Goal: Information Seeking & Learning: Check status

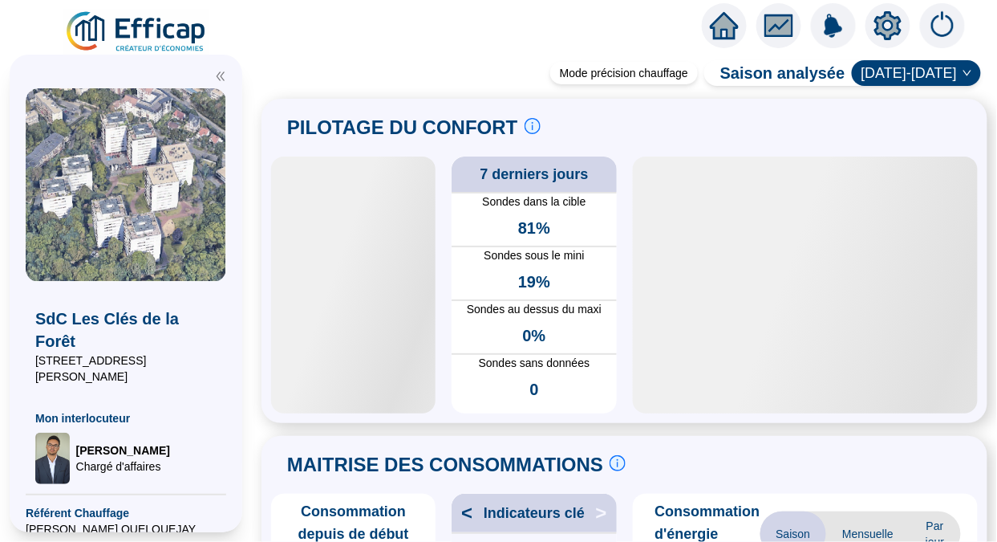
click at [139, 37] on img at bounding box center [136, 32] width 145 height 45
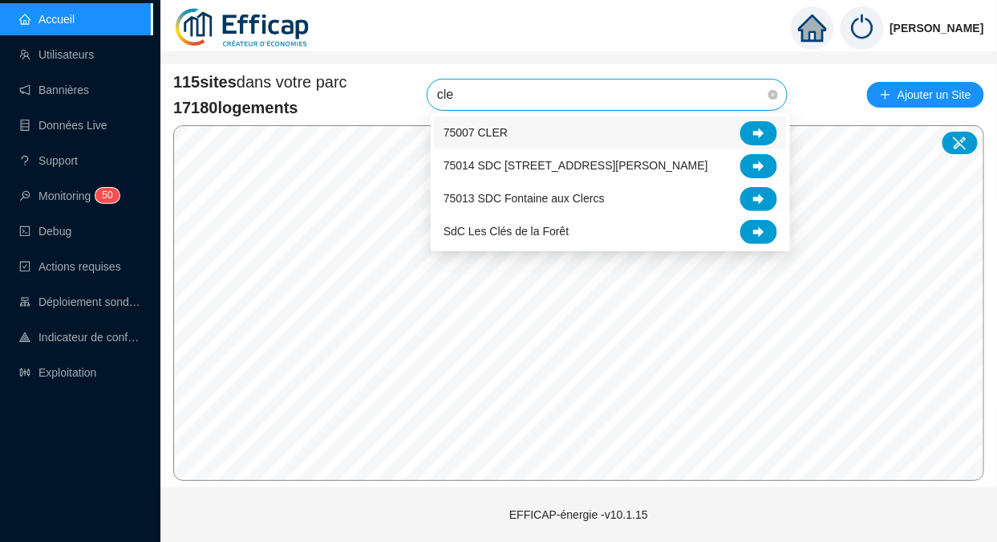
type input "cler"
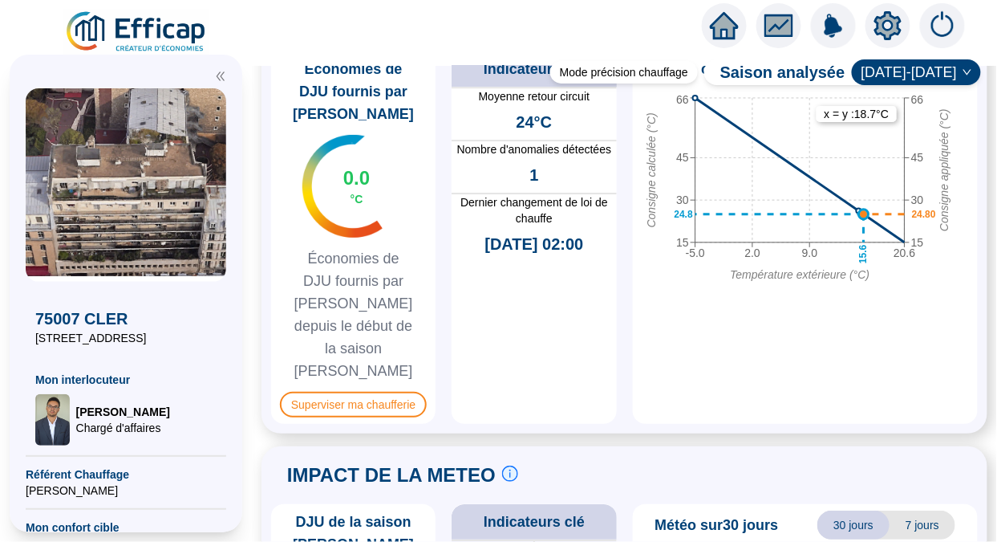
scroll to position [1325, 0]
click at [343, 392] on span "Superviser ma chaufferie" at bounding box center [353, 405] width 147 height 26
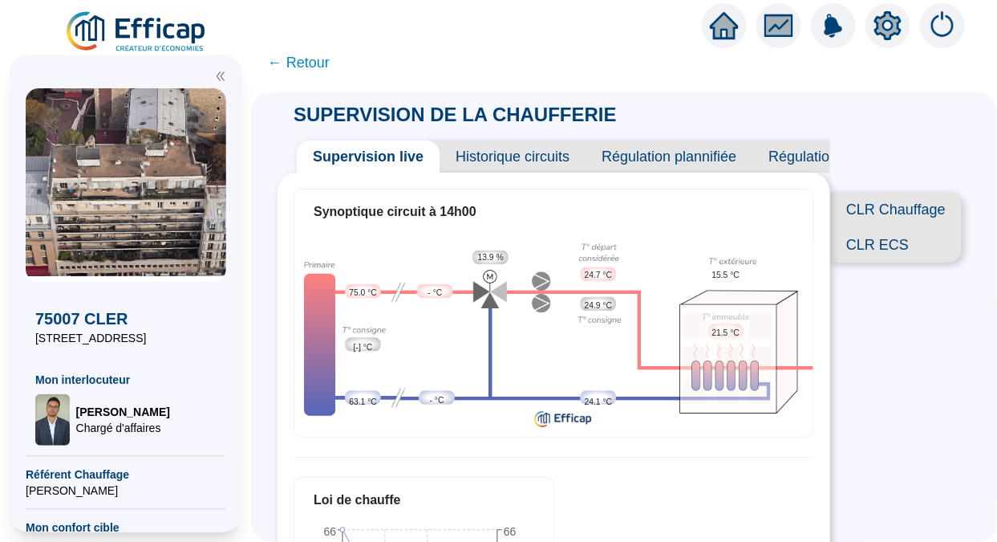
click at [319, 66] on span "← Retour" at bounding box center [299, 62] width 62 height 22
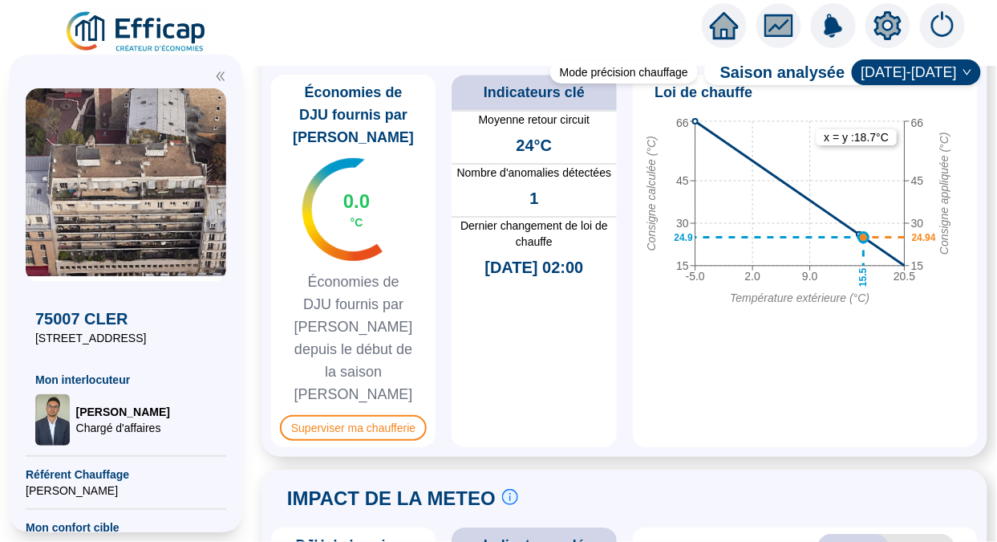
scroll to position [1302, 0]
click at [372, 416] on span "Superviser ma chaufferie" at bounding box center [353, 429] width 147 height 26
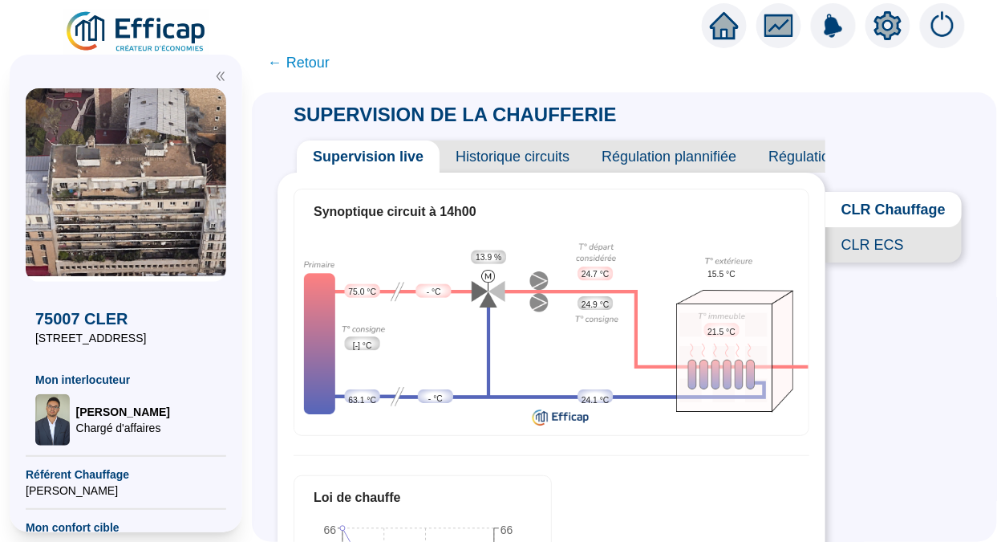
click at [313, 64] on span "← Retour" at bounding box center [299, 62] width 62 height 22
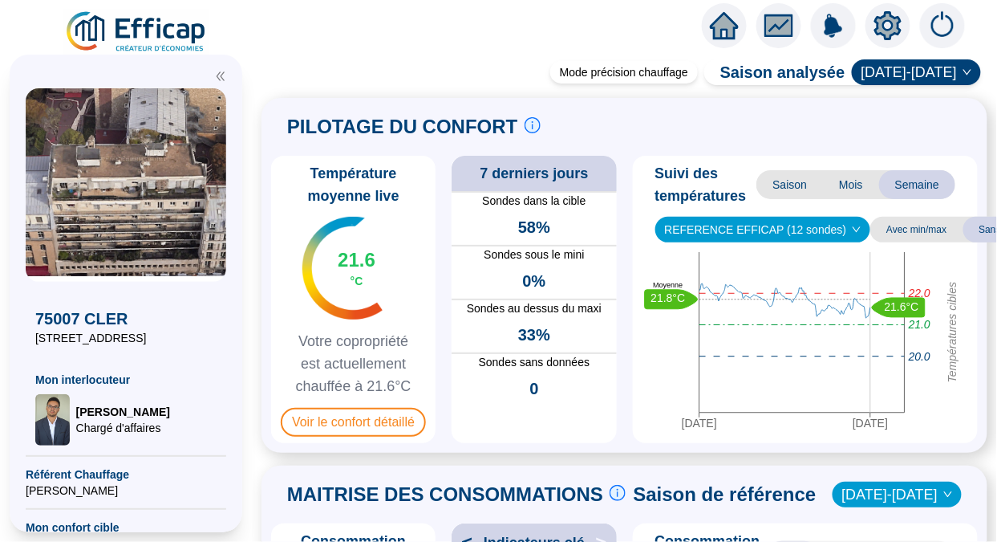
click at [148, 20] on img at bounding box center [136, 32] width 145 height 45
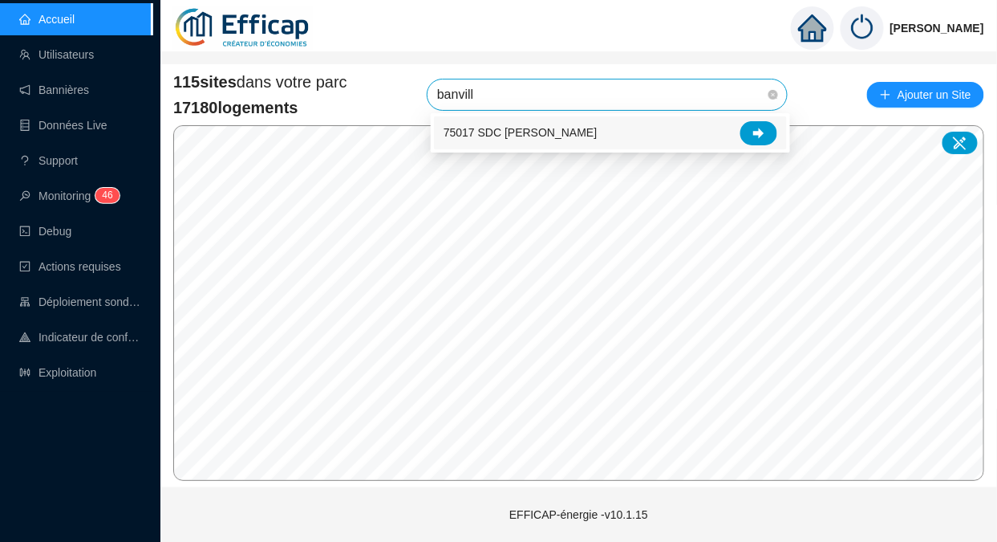
type input "banville"
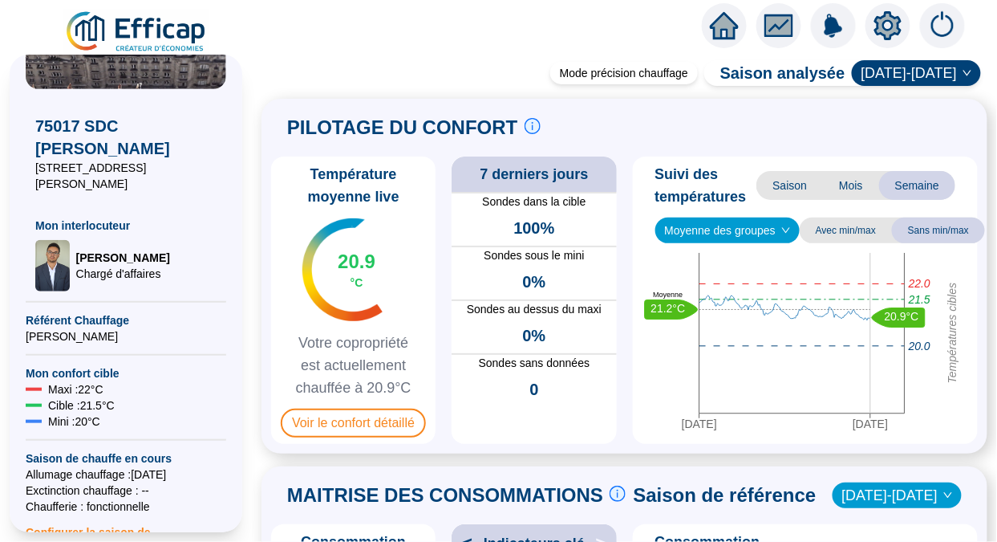
scroll to position [197, 0]
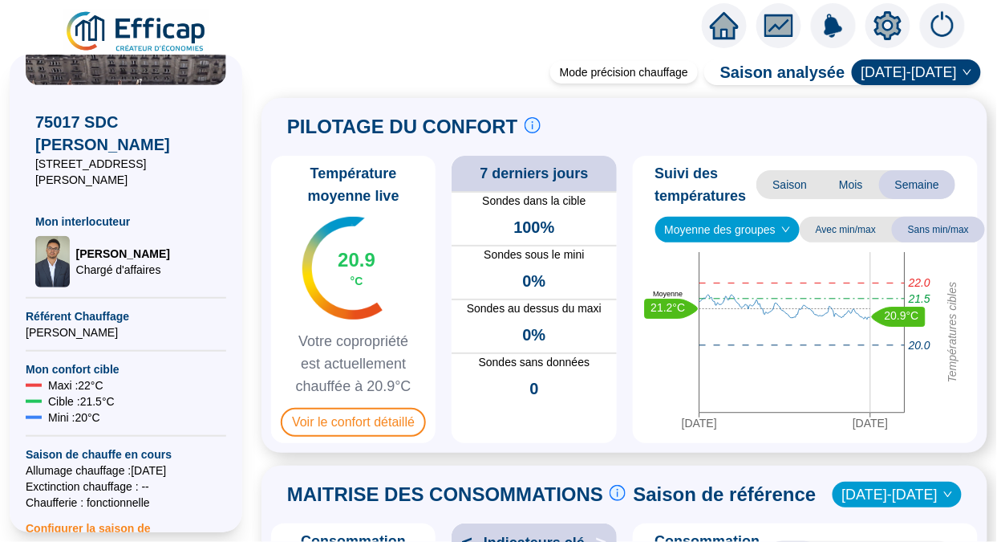
click at [766, 237] on span "Moyenne des groupes" at bounding box center [728, 229] width 126 height 24
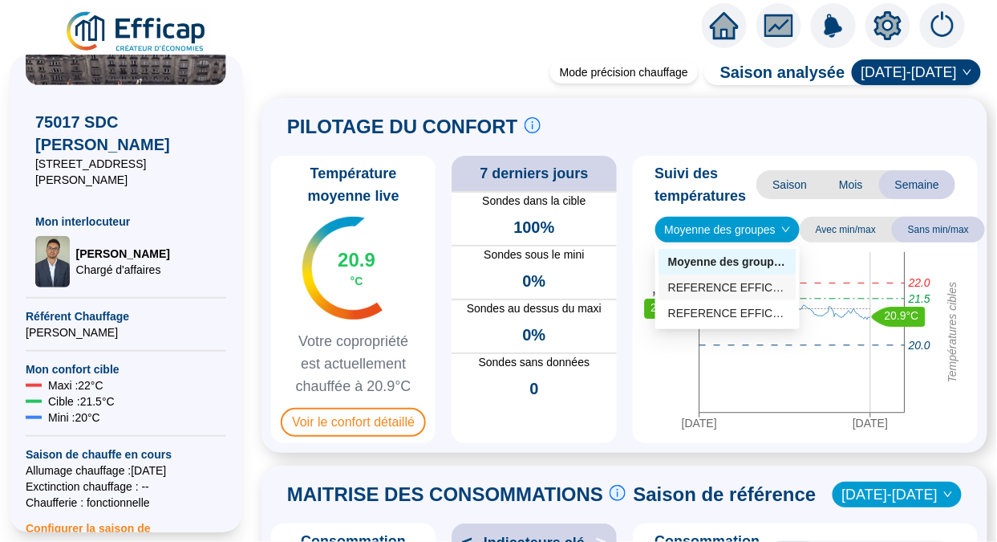
click at [754, 287] on div "REFERENCE EFFICAP Cour (4 sondes)" at bounding box center [727, 287] width 119 height 17
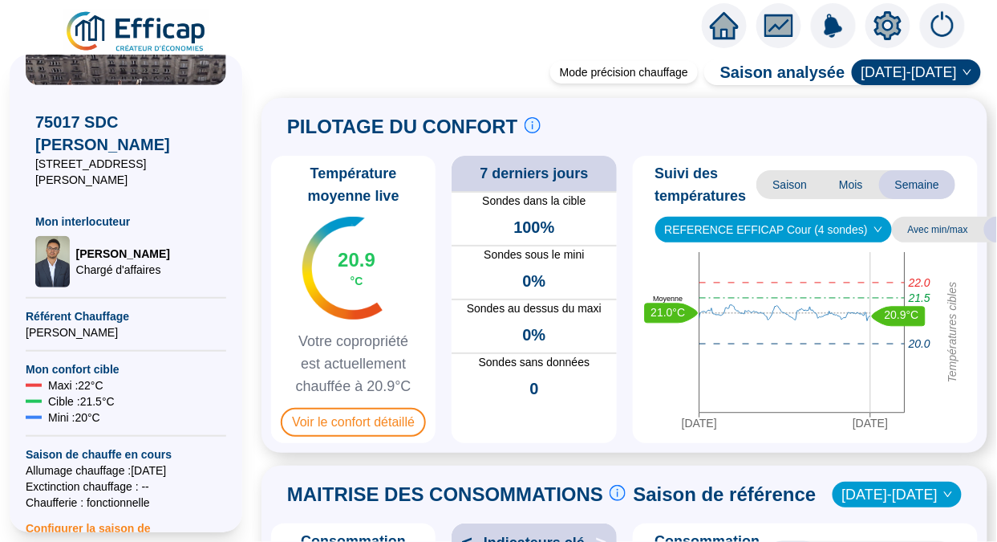
click at [766, 234] on span "REFERENCE EFFICAP Cour (4 sondes)" at bounding box center [773, 229] width 217 height 24
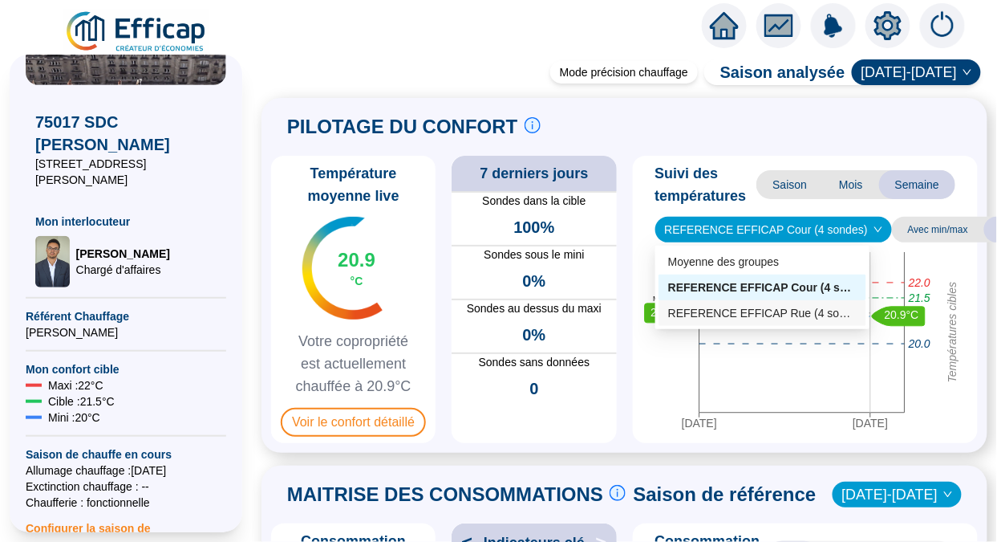
click at [774, 305] on div "REFERENCE EFFICAP Rue (4 sondes)" at bounding box center [762, 313] width 189 height 17
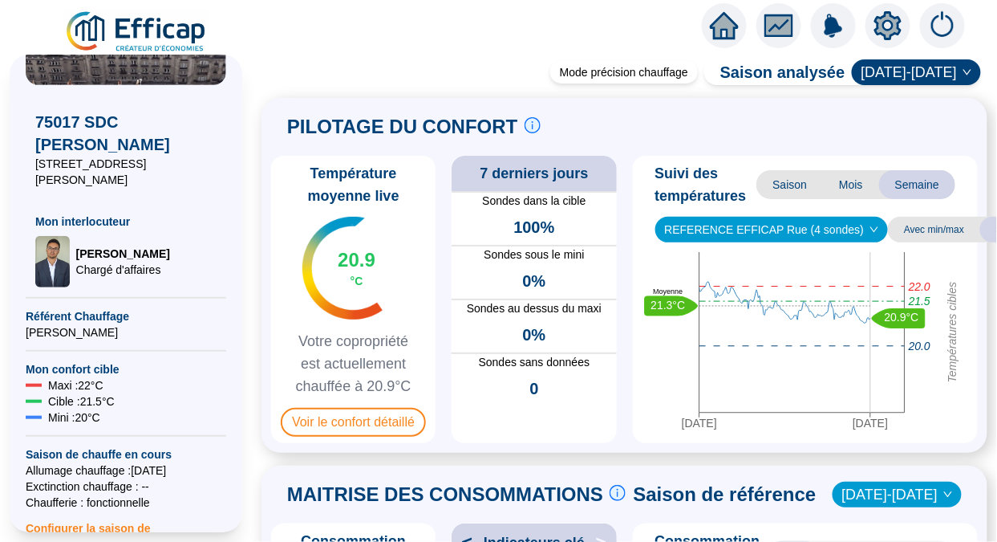
click at [823, 186] on span "Mois" at bounding box center [851, 184] width 56 height 29
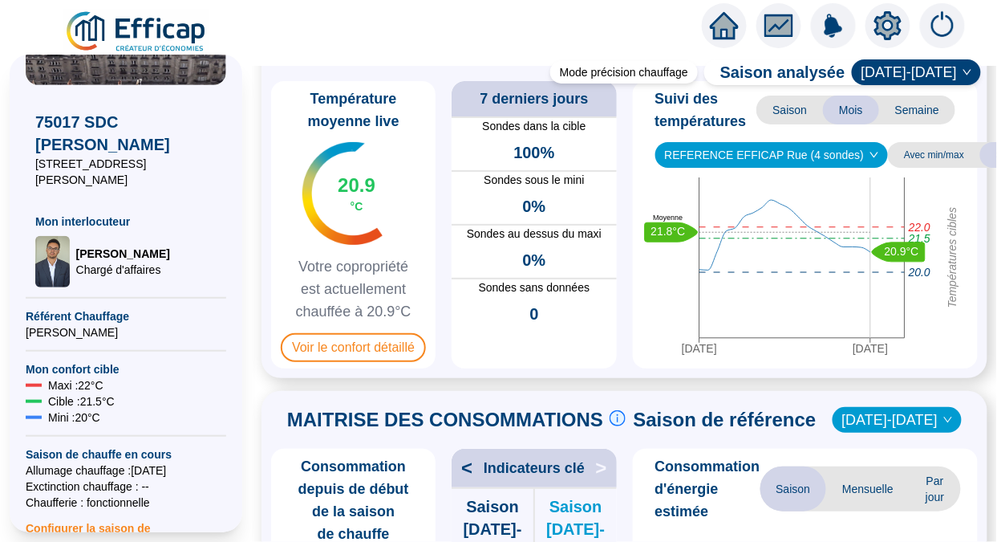
scroll to position [0, 0]
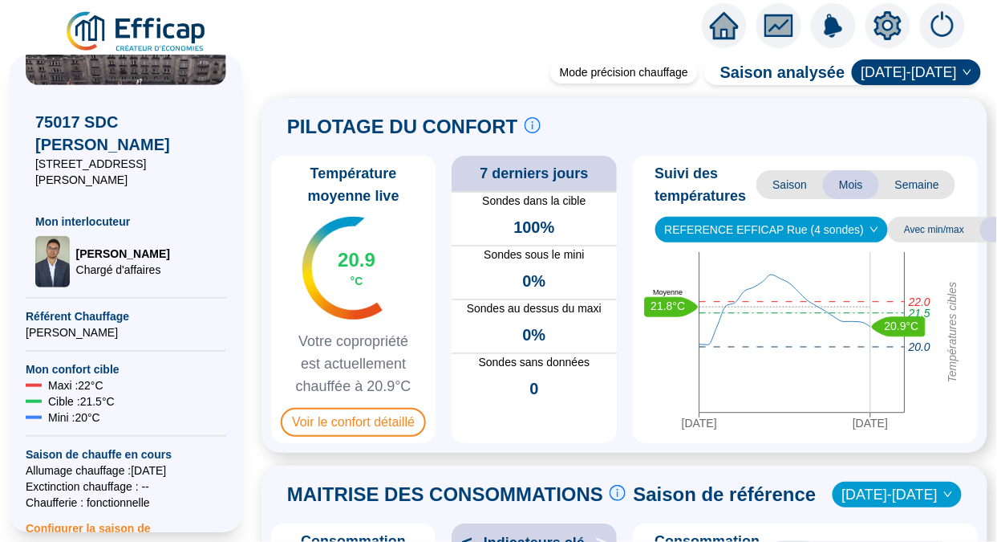
click at [311, 437] on span "Voir le confort détaillé" at bounding box center [353, 422] width 145 height 29
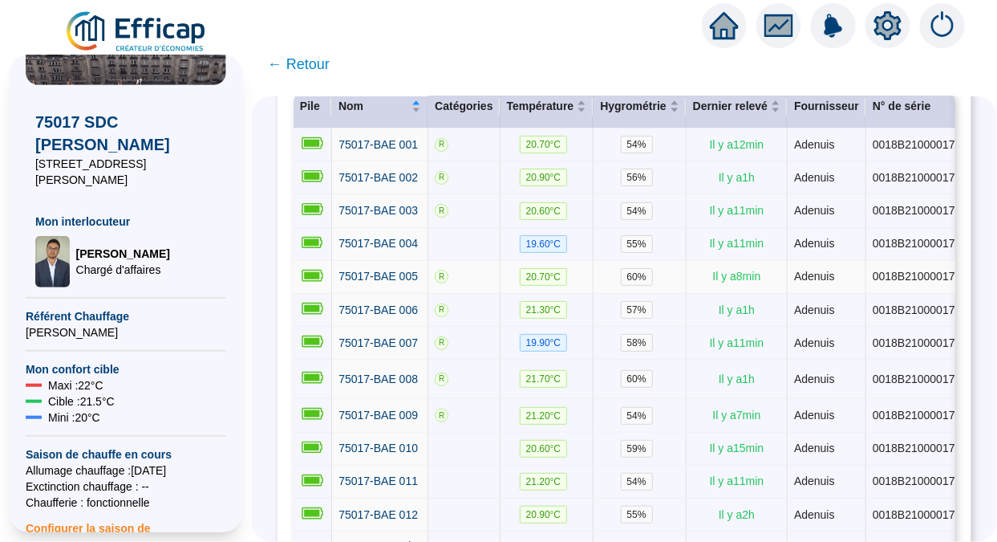
scroll to position [303, 0]
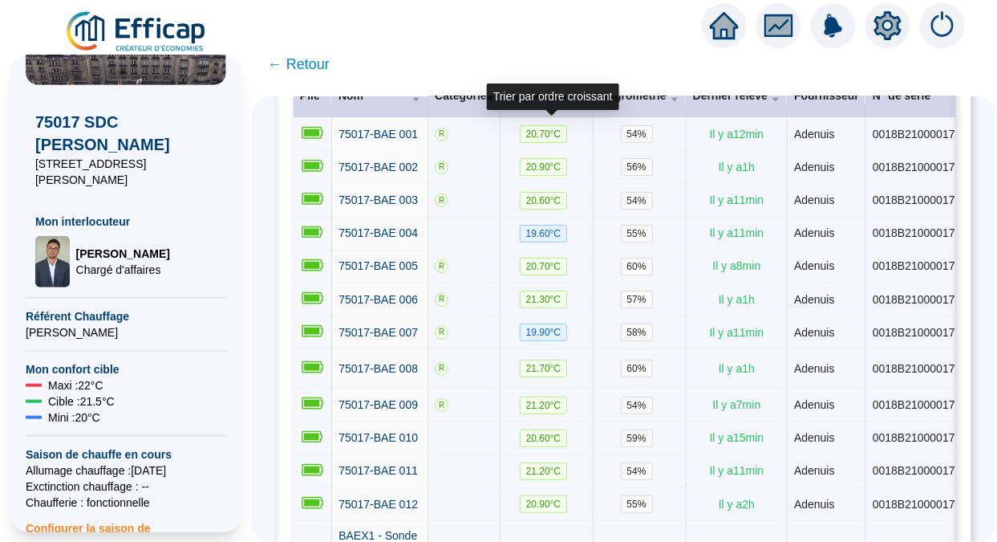
click at [544, 104] on div "Température" at bounding box center [547, 95] width 80 height 17
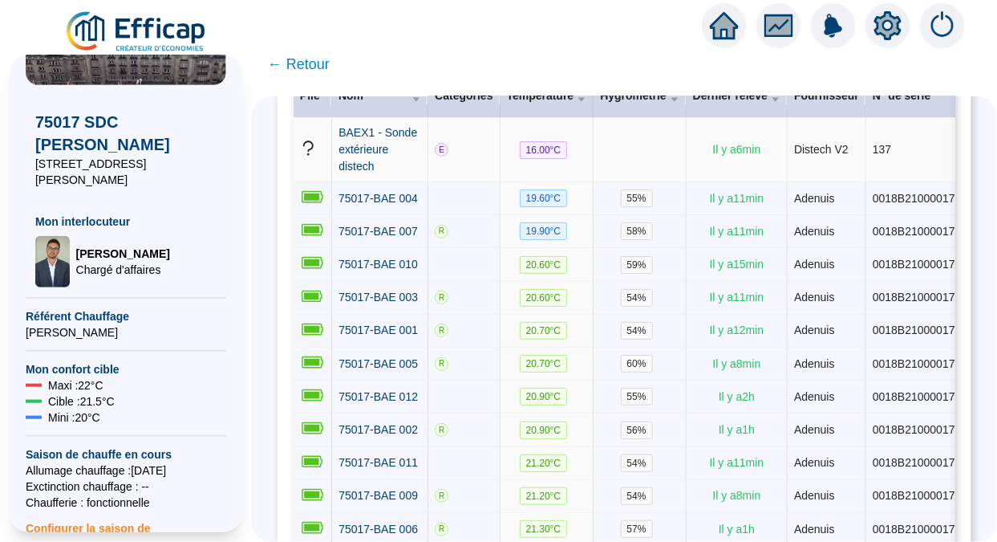
scroll to position [144, 0]
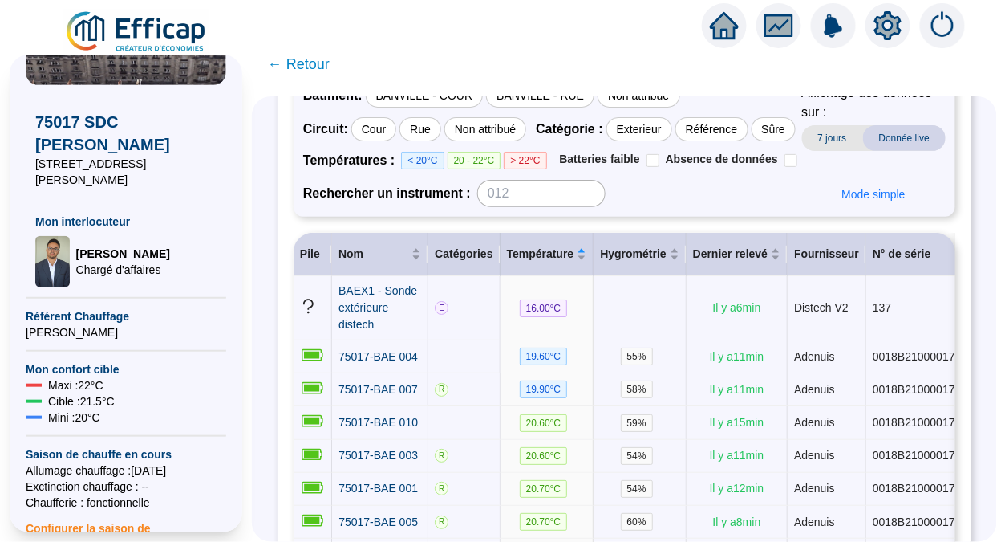
click at [839, 137] on span "7 jours" at bounding box center [832, 138] width 61 height 26
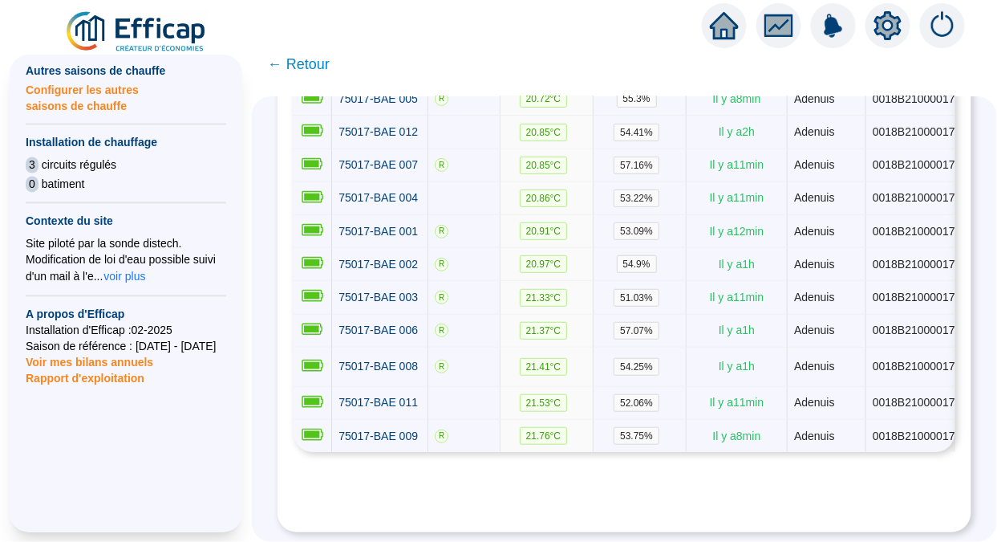
scroll to position [742, 0]
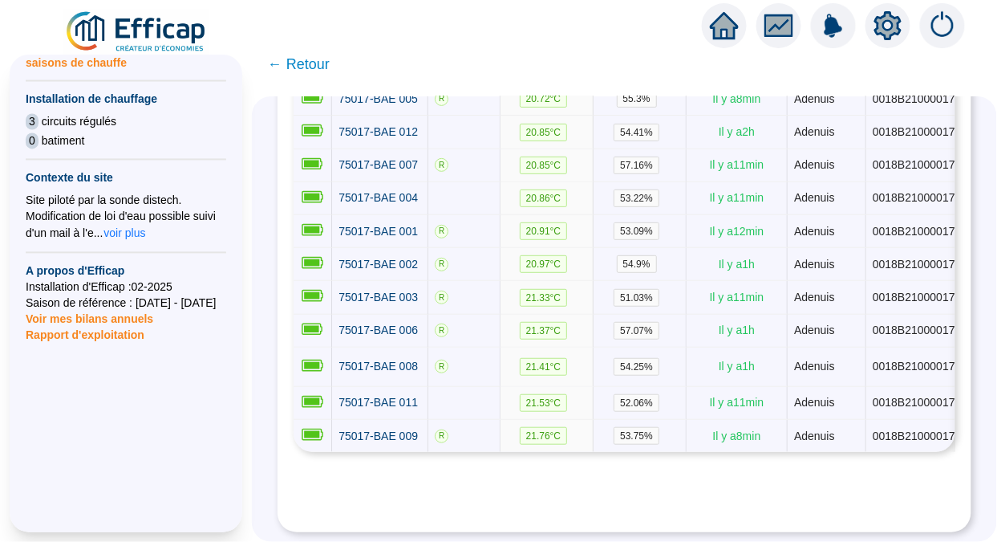
click at [304, 68] on span "← Retour" at bounding box center [299, 64] width 62 height 22
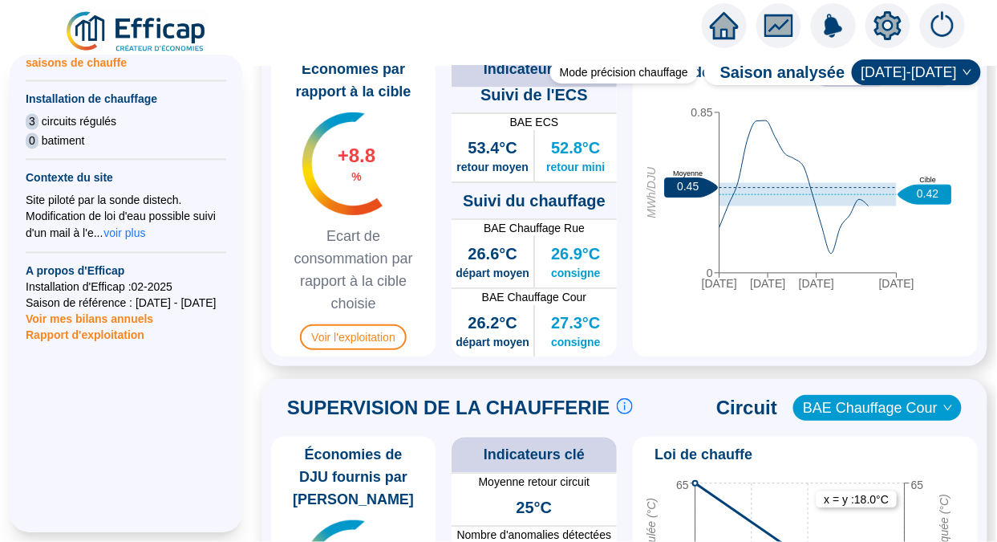
scroll to position [942, 0]
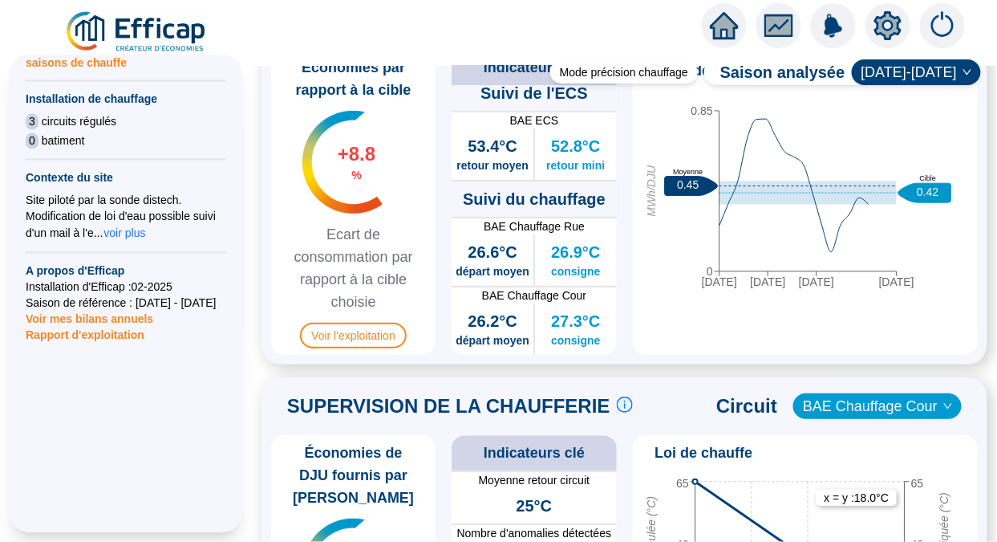
click at [125, 225] on span "voir plus" at bounding box center [125, 233] width 42 height 16
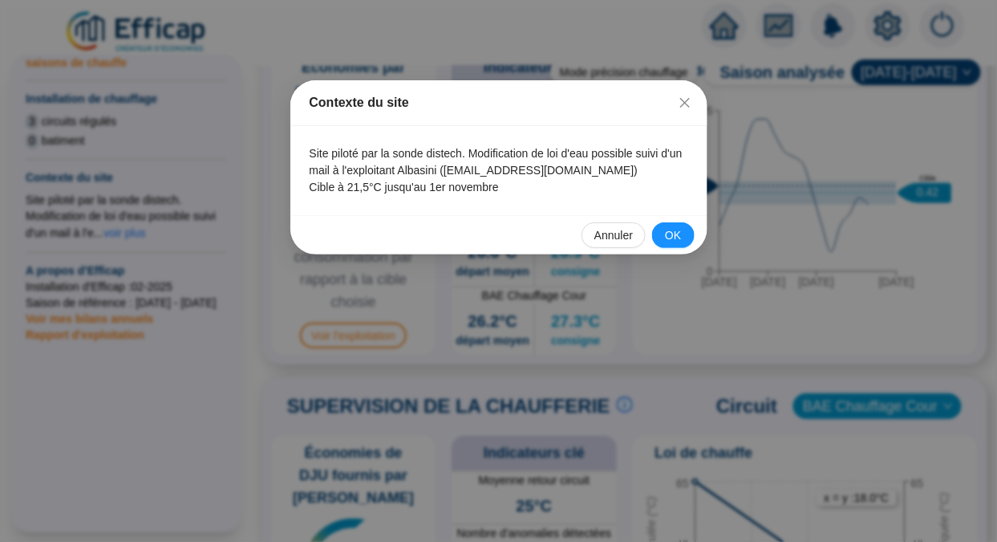
click at [689, 92] on button "Close" at bounding box center [685, 103] width 26 height 26
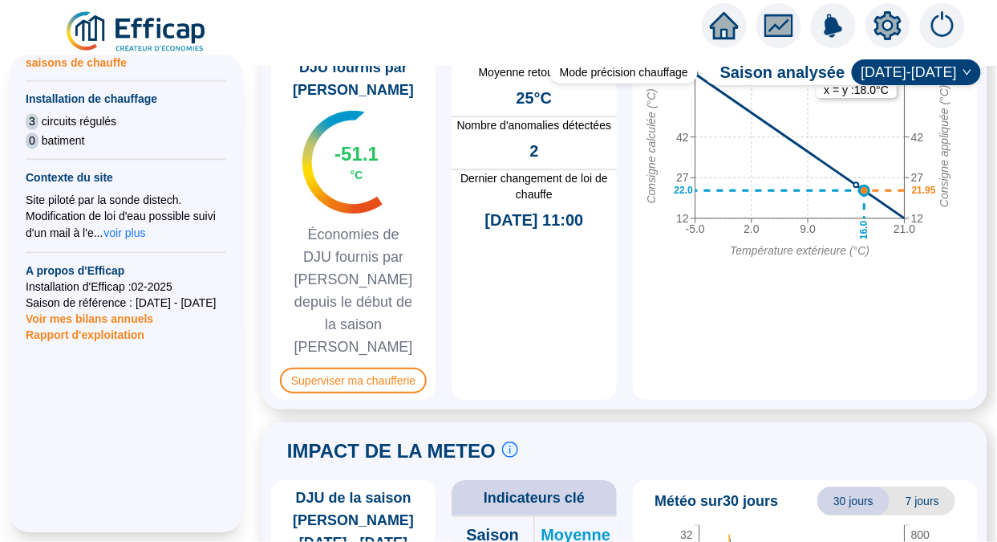
scroll to position [1351, 0]
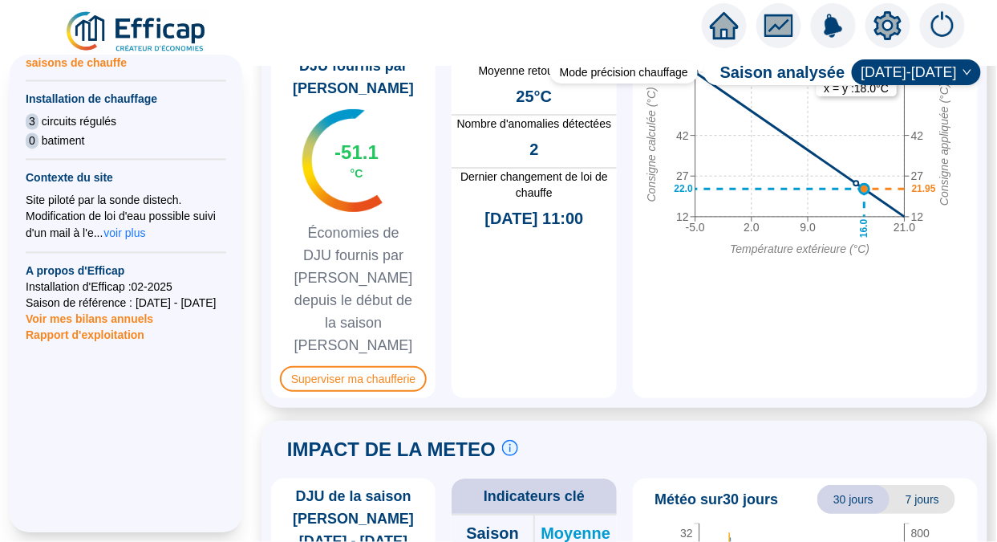
click at [412, 366] on span "Superviser ma chaufferie" at bounding box center [353, 379] width 147 height 26
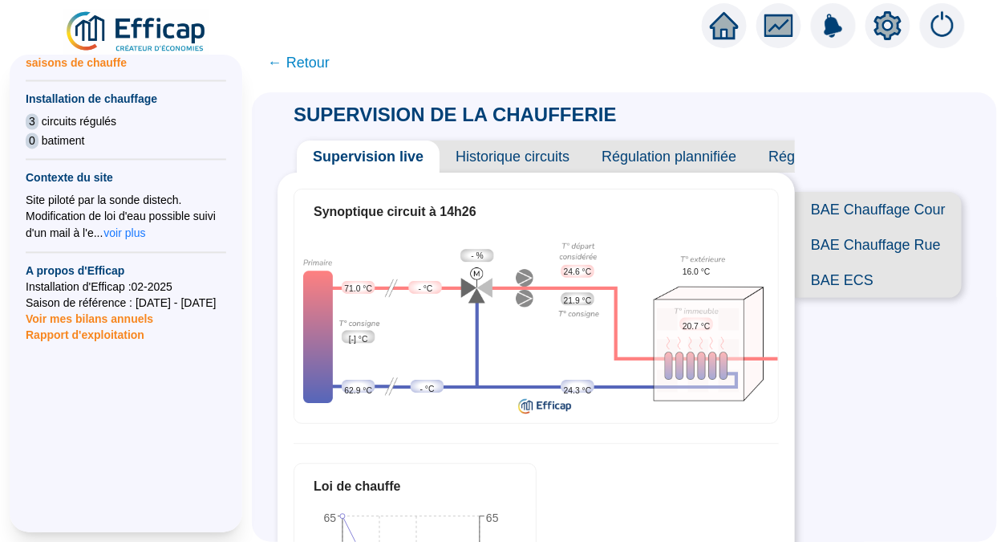
click at [536, 159] on span "Historique circuits" at bounding box center [513, 156] width 146 height 32
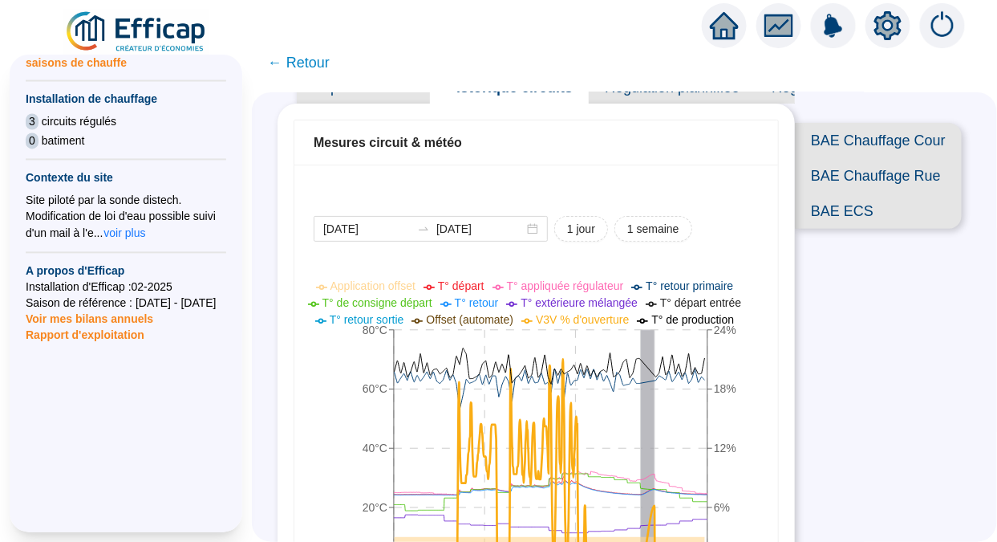
scroll to position [68, 0]
click at [658, 219] on button "1 semaine" at bounding box center [654, 230] width 78 height 26
type input "[DATE]"
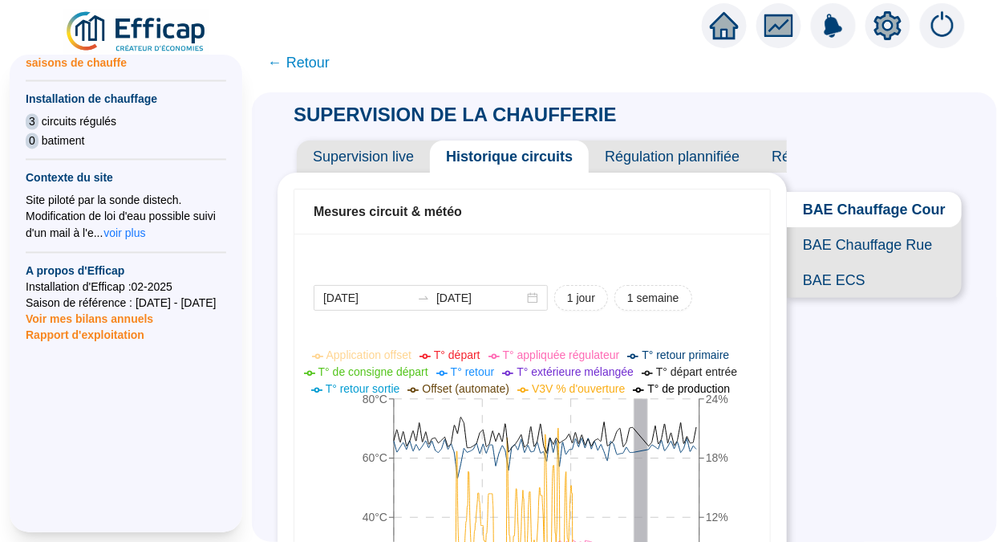
click at [313, 64] on span "← Retour" at bounding box center [299, 62] width 62 height 22
